Goal: Task Accomplishment & Management: Use online tool/utility

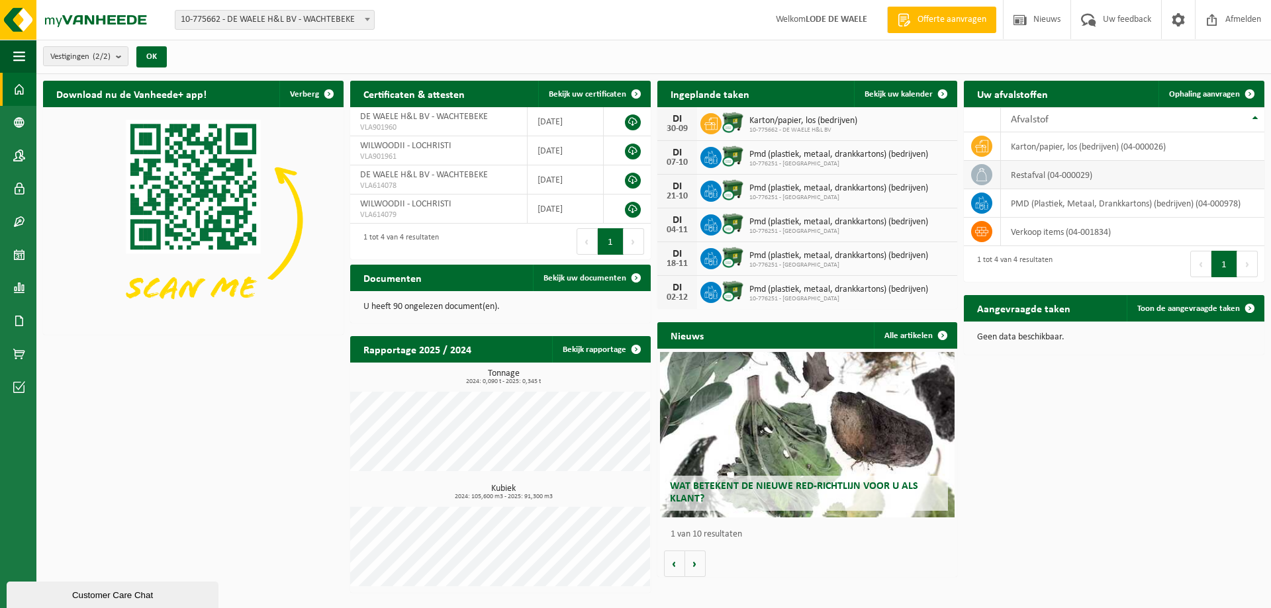
click at [1067, 177] on td "restafval (04-000029)" at bounding box center [1132, 175] width 263 height 28
click at [1252, 91] on span at bounding box center [1250, 94] width 26 height 26
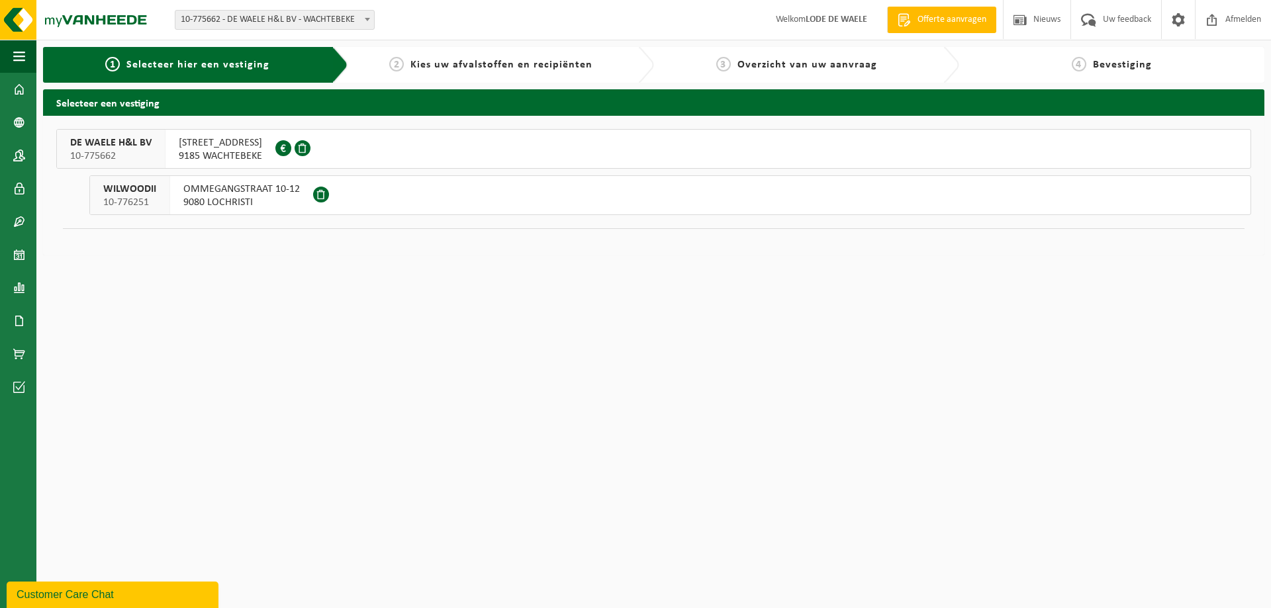
click at [204, 152] on span "9185 WACHTEBEKE" at bounding box center [220, 156] width 83 height 13
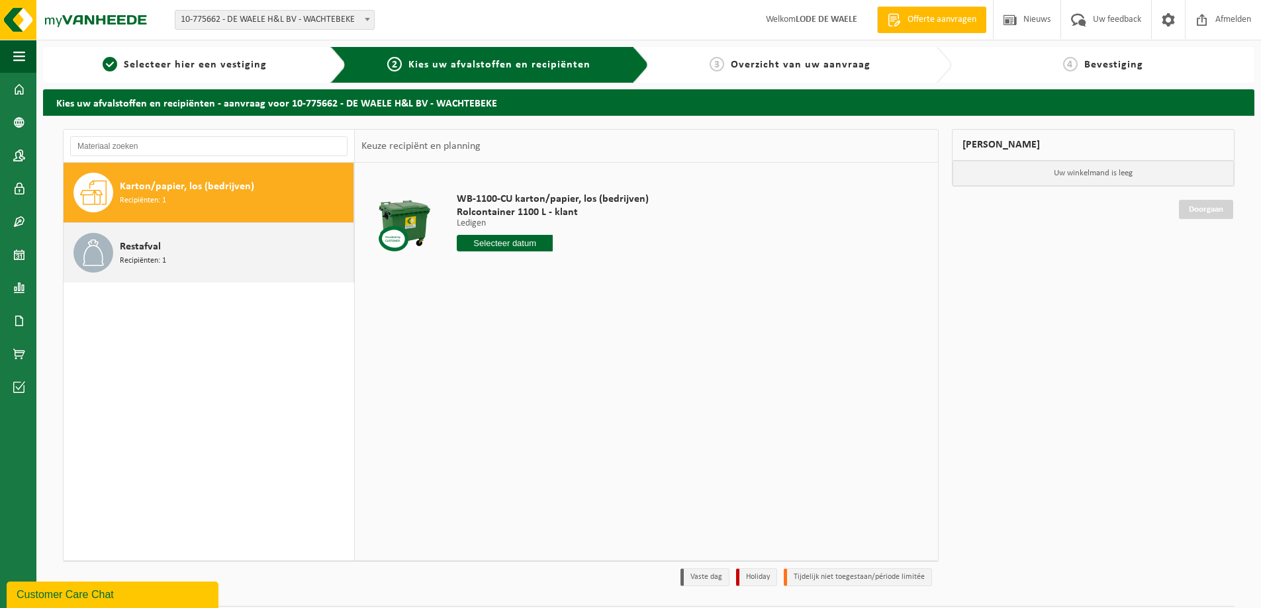
click at [162, 238] on div "Restafval Recipiënten: 1" at bounding box center [235, 253] width 230 height 40
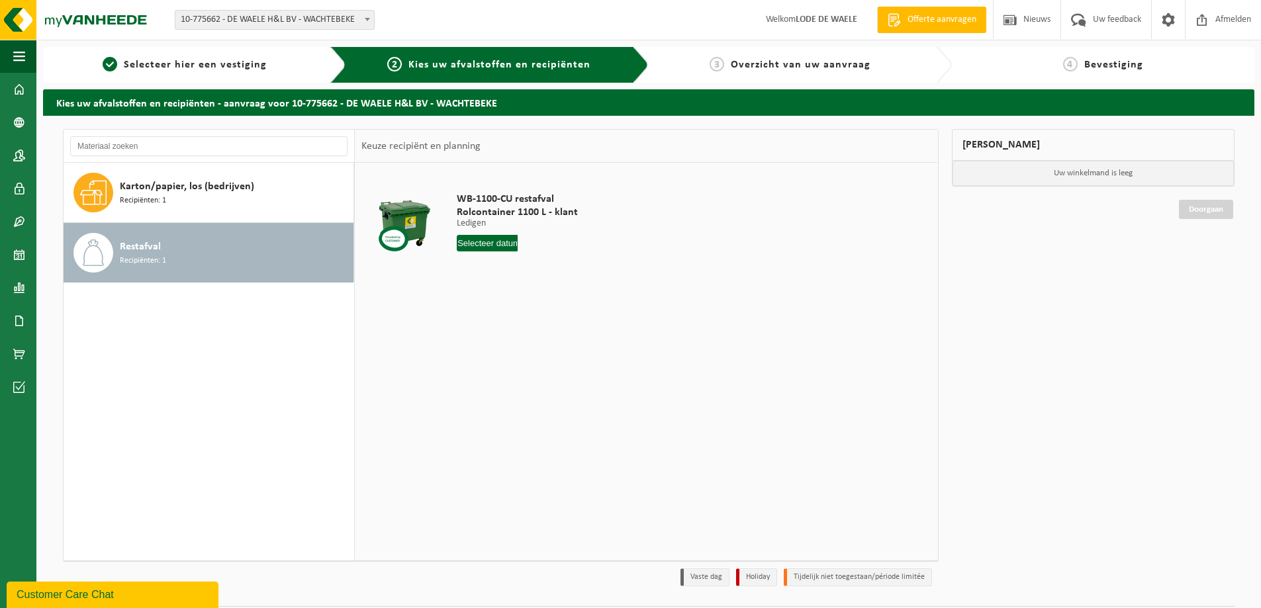
click at [483, 242] on input "text" at bounding box center [487, 243] width 61 height 17
click at [489, 407] on div "30" at bounding box center [492, 403] width 23 height 21
type input "Van [DATE]"
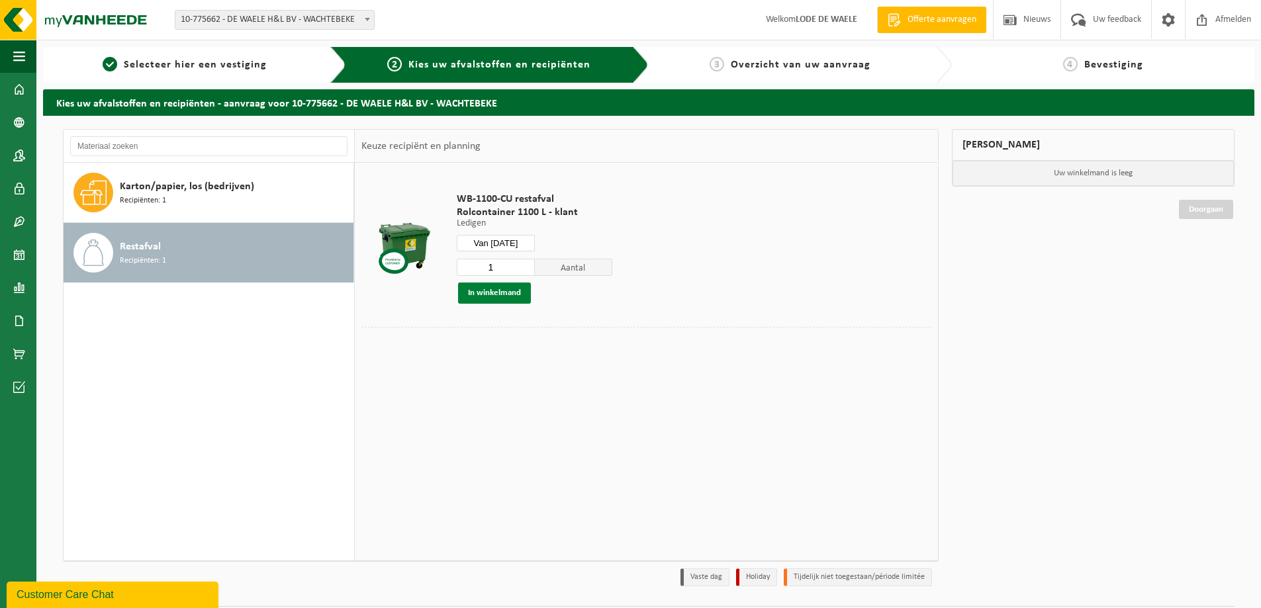
click at [487, 285] on button "In winkelmand" at bounding box center [494, 293] width 73 height 21
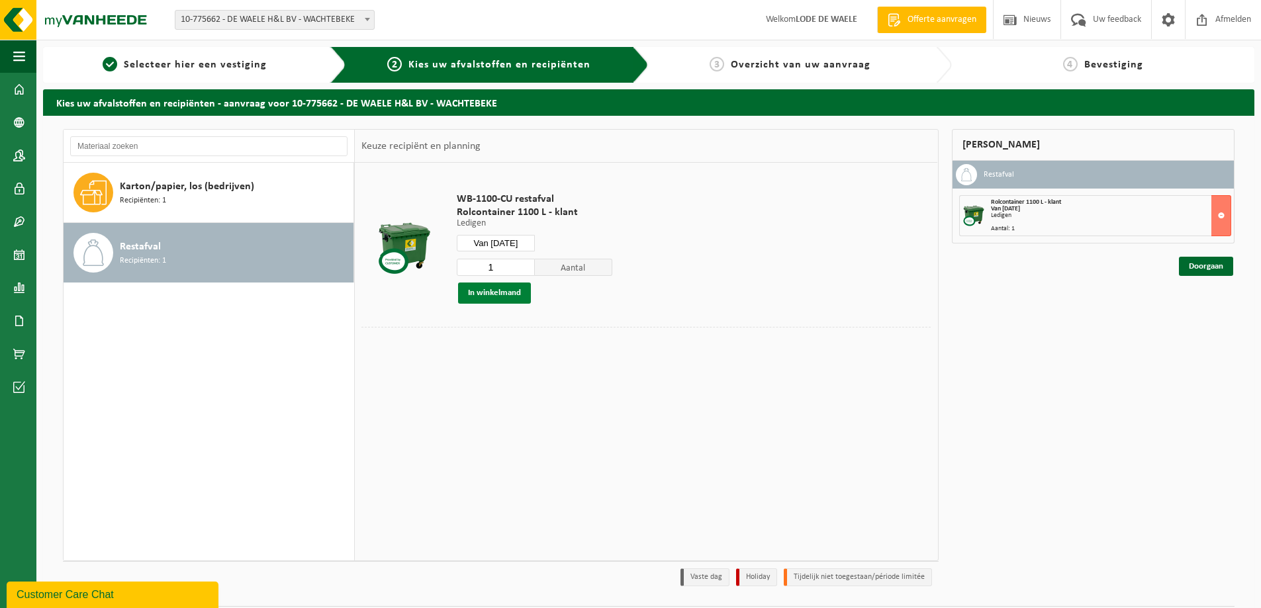
click at [504, 291] on button "In winkelmand" at bounding box center [494, 293] width 73 height 21
click at [1202, 266] on link "Doorgaan" at bounding box center [1206, 266] width 54 height 19
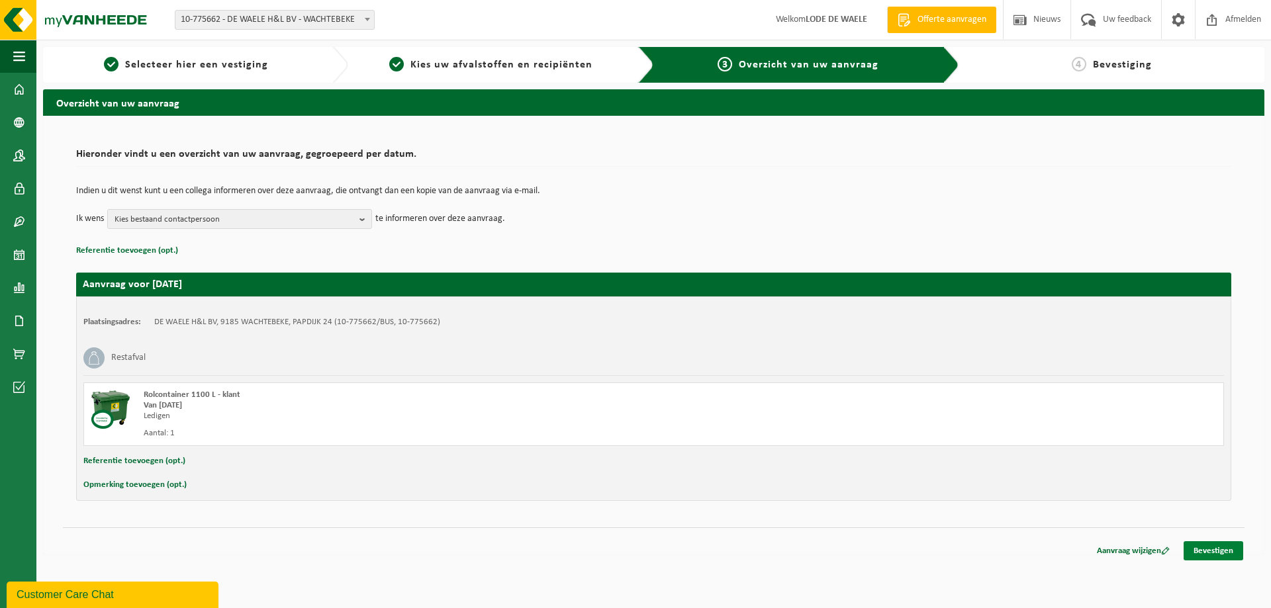
click at [1211, 552] on link "Bevestigen" at bounding box center [1214, 551] width 60 height 19
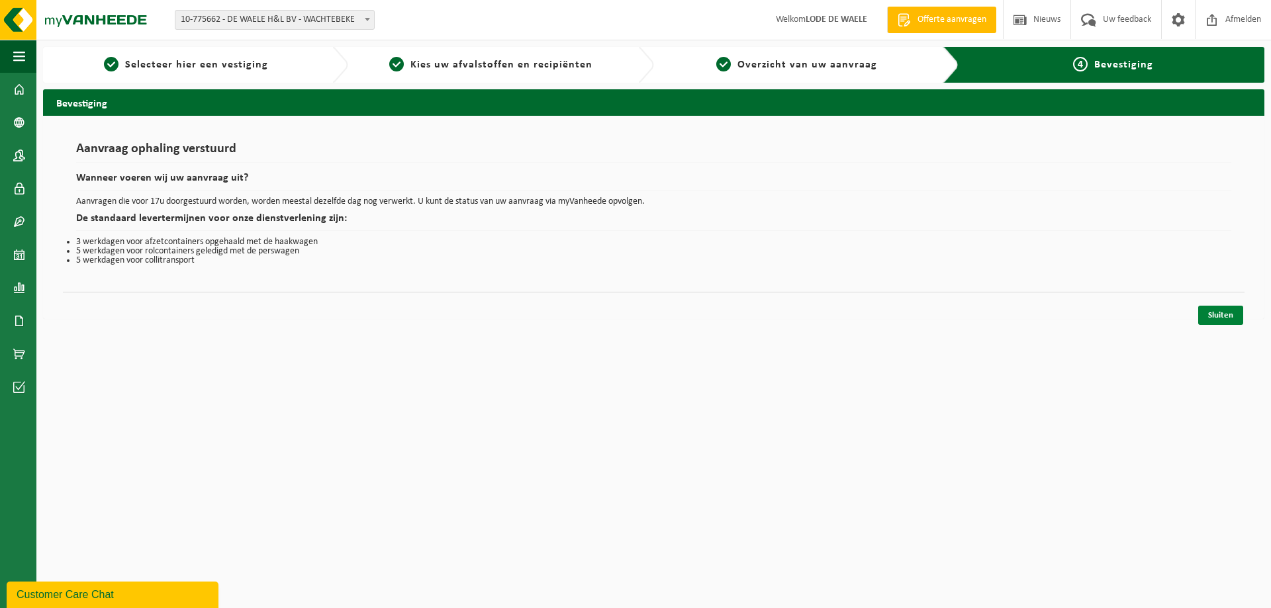
click at [1209, 310] on link "Sluiten" at bounding box center [1220, 315] width 45 height 19
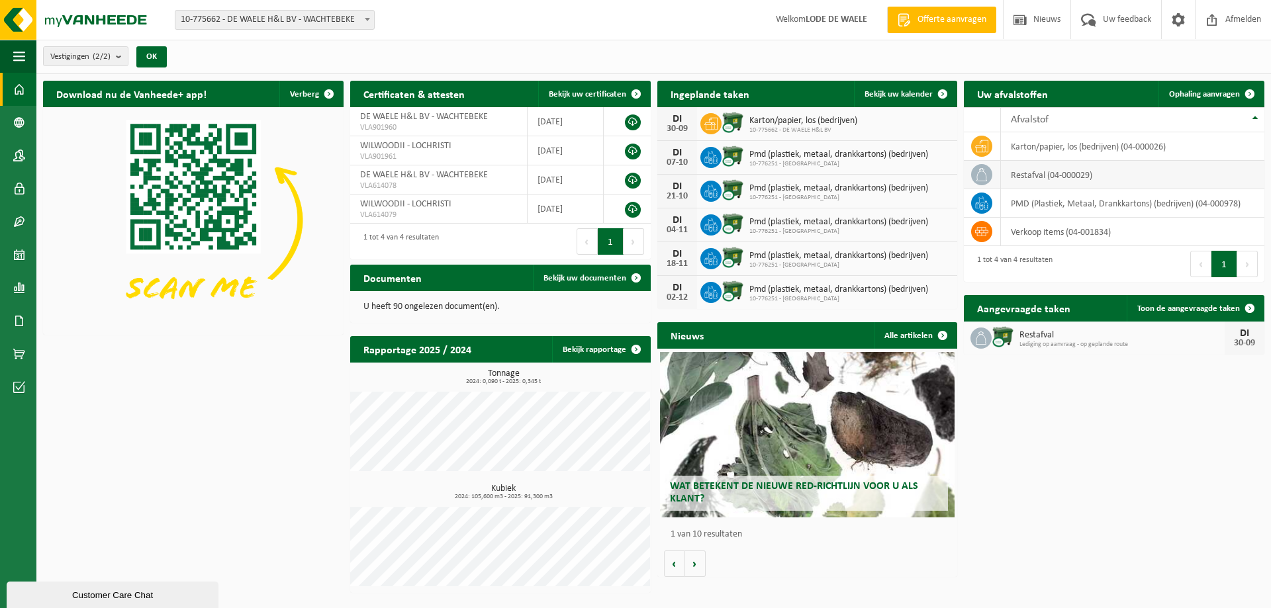
click at [1040, 180] on td "restafval (04-000029)" at bounding box center [1132, 175] width 263 height 28
